Goal: Information Seeking & Learning: Understand process/instructions

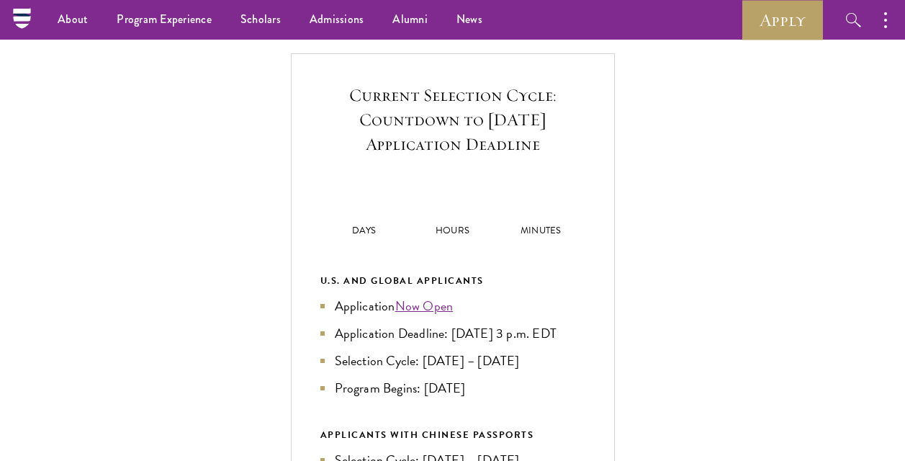
scroll to position [492, 0]
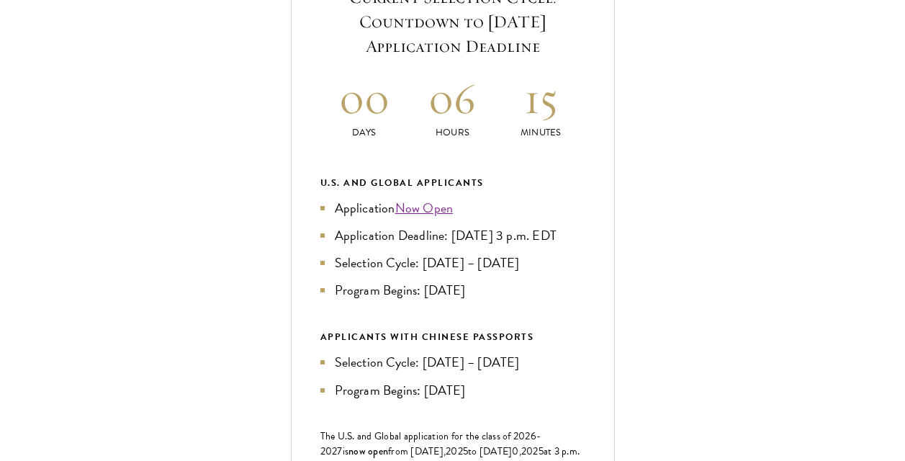
drag, startPoint x: 681, startPoint y: 137, endPoint x: 674, endPoint y: 245, distance: 107.5
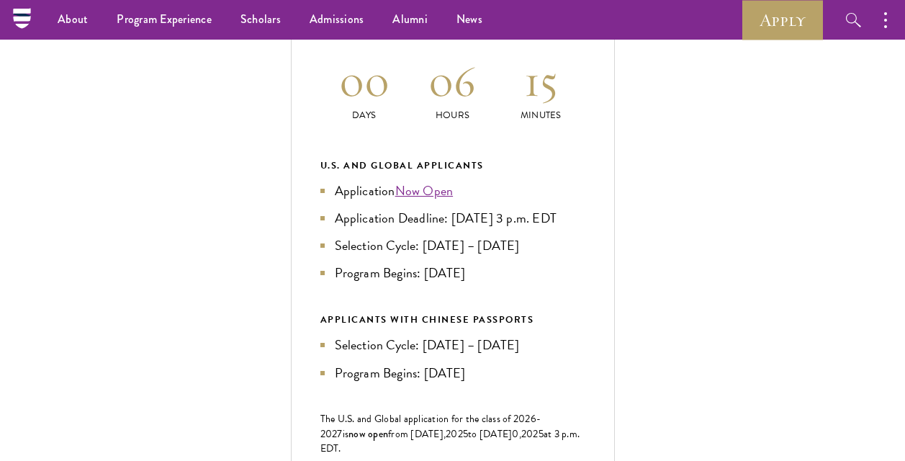
scroll to position [603, 0]
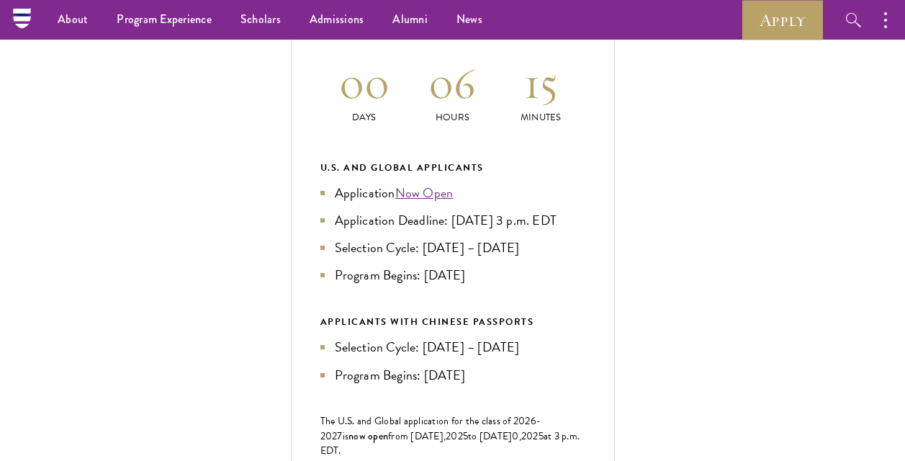
drag, startPoint x: 662, startPoint y: 245, endPoint x: 659, endPoint y: 215, distance: 30.4
drag, startPoint x: 413, startPoint y: 116, endPoint x: 590, endPoint y: 107, distance: 176.6
click at [590, 107] on div "Current Selection Cycle: Countdown to [DATE] Application Deadline 00 Days 06 Ho…" at bounding box center [453, 272] width 324 height 664
drag, startPoint x: 754, startPoint y: 190, endPoint x: 701, endPoint y: 150, distance: 65.8
